Goal: Task Accomplishment & Management: Manage account settings

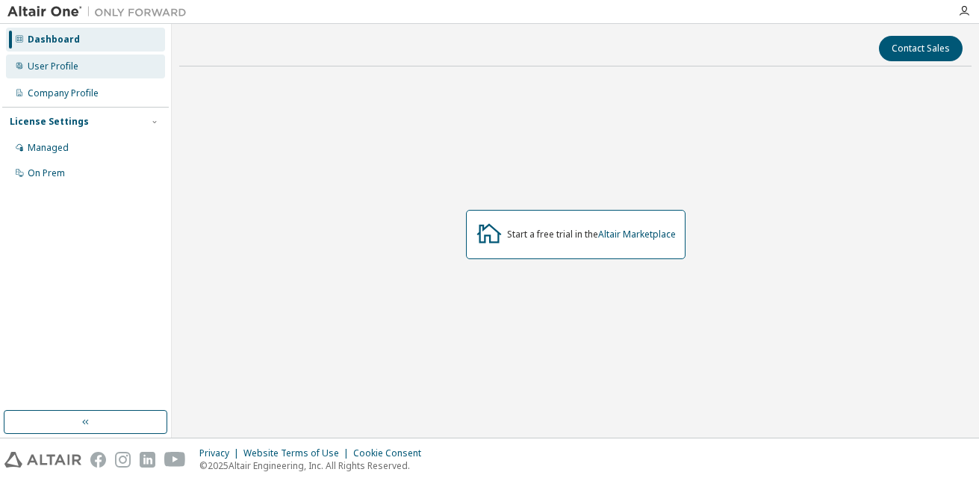
click at [93, 72] on div "User Profile" at bounding box center [85, 67] width 159 height 24
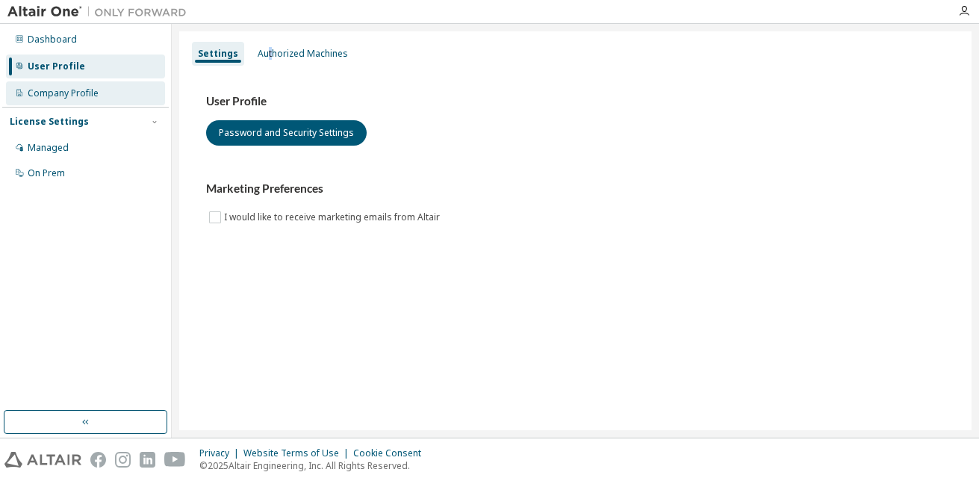
drag, startPoint x: 266, startPoint y: 47, endPoint x: 87, endPoint y: 87, distance: 182.9
click at [267, 48] on div "Authorized Machines" at bounding box center [303, 54] width 90 height 12
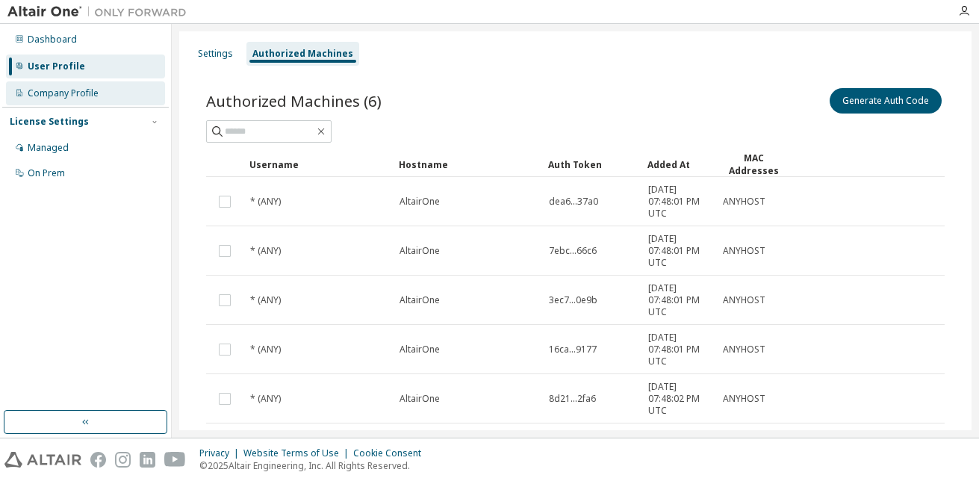
click at [69, 90] on div "Company Profile" at bounding box center [63, 93] width 71 height 12
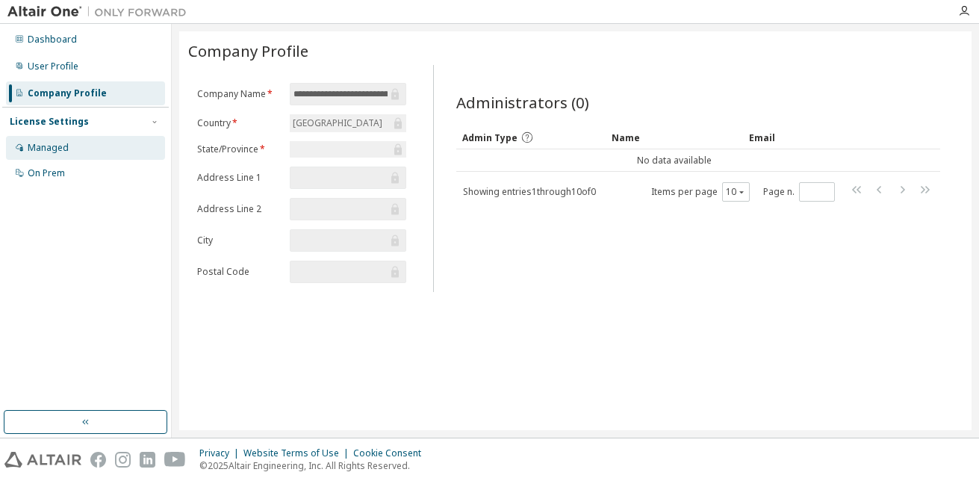
click at [56, 152] on div "Managed" at bounding box center [48, 148] width 41 height 12
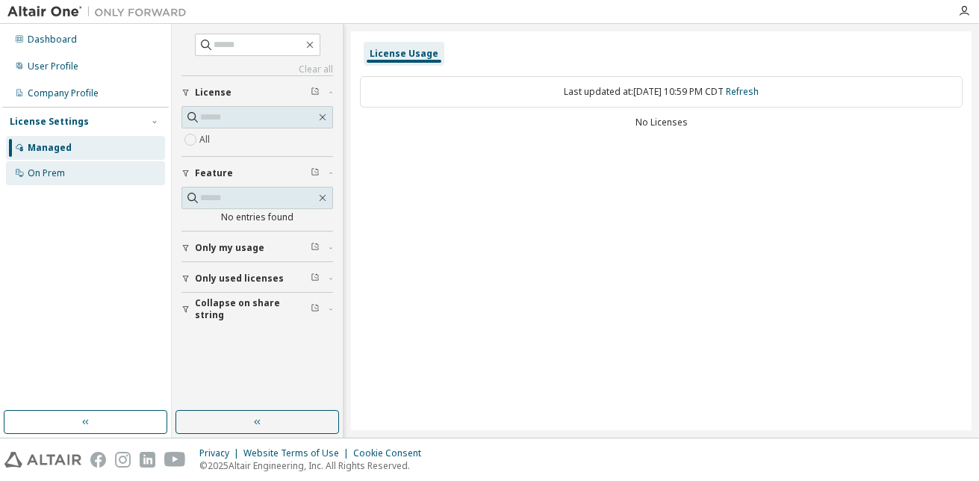
click at [60, 161] on div "On Prem" at bounding box center [85, 173] width 159 height 24
